Goal: Information Seeking & Learning: Learn about a topic

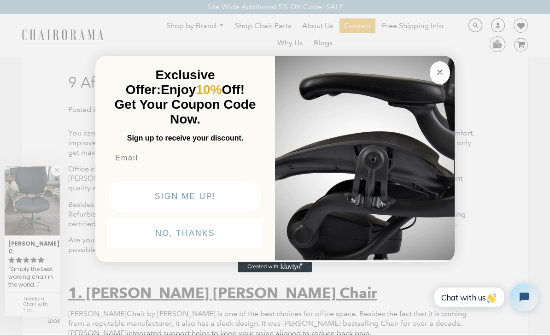
click at [442, 73] on icon "Close dialog" at bounding box center [440, 72] width 5 height 5
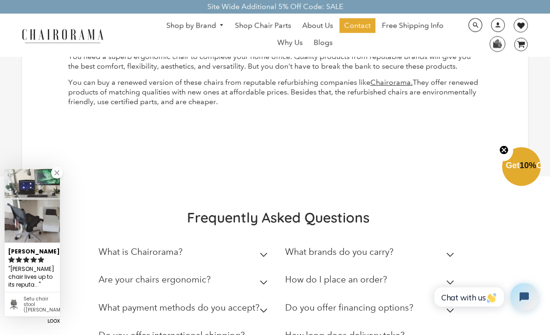
scroll to position [3549, 0]
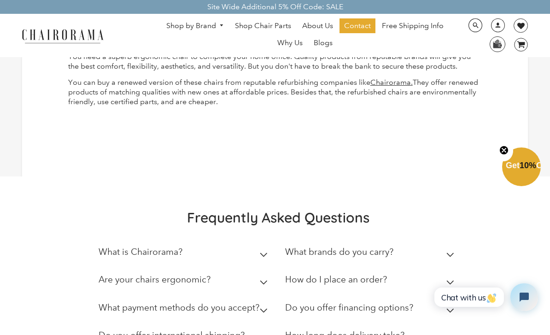
click at [256, 240] on summary "What is Chairorama?" at bounding box center [185, 254] width 173 height 28
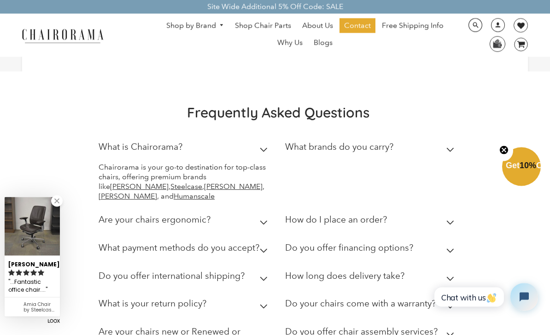
scroll to position [3659, 0]
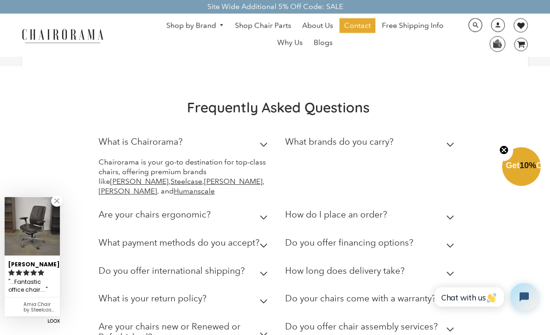
click at [443, 287] on summary "Do your chairs come with a warranty?" at bounding box center [371, 301] width 173 height 28
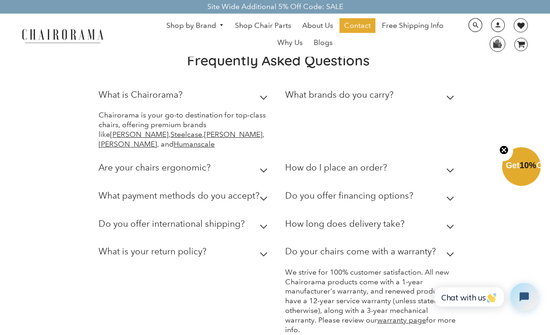
scroll to position [3706, 0]
click at [264, 240] on summary "What is your return policy?" at bounding box center [185, 254] width 173 height 28
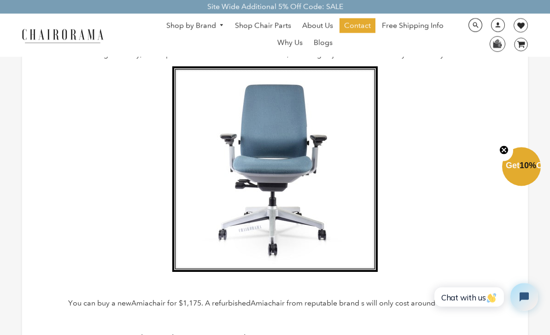
scroll to position [3200, 0]
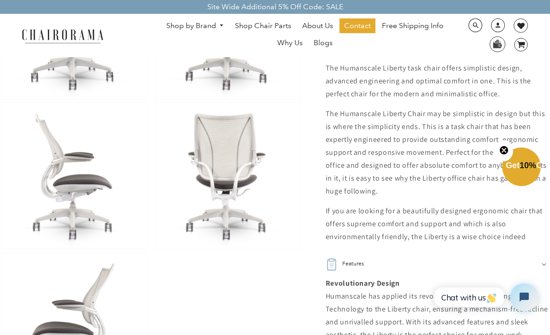
scroll to position [396, 0]
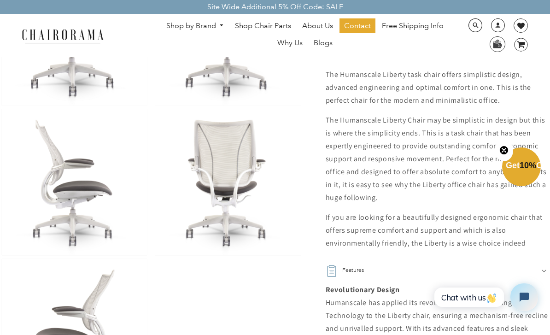
click at [505, 152] on icon "Close teaser" at bounding box center [504, 150] width 4 height 4
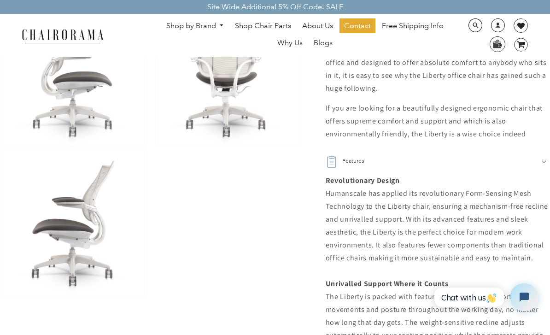
scroll to position [503, 0]
